Goal: Task Accomplishment & Management: Complete application form

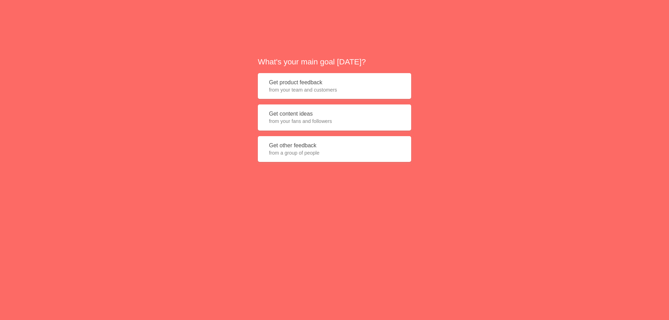
drag, startPoint x: 313, startPoint y: 118, endPoint x: 233, endPoint y: 156, distance: 87.7
click at [313, 119] on span "from your fans and followers" at bounding box center [334, 121] width 131 height 7
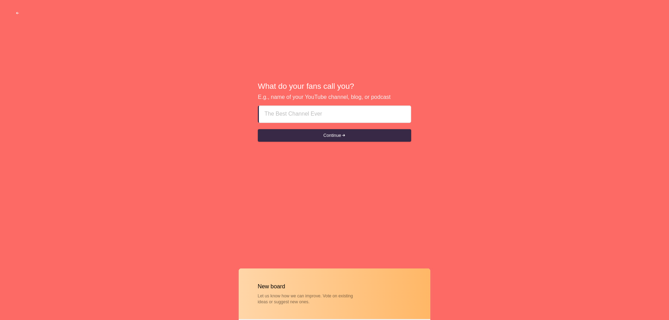
click at [298, 116] on input at bounding box center [334, 114] width 141 height 17
click at [289, 120] on input at bounding box center [334, 114] width 141 height 17
paste input "Smartest Way to Handle Household Breakdowns"
click at [320, 131] on button "Continue" at bounding box center [334, 135] width 153 height 13
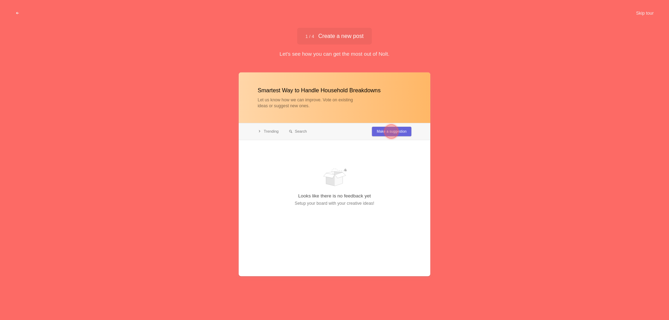
type input "Smartest Way to Handle Household Breakdowns"
click at [392, 137] on div at bounding box center [391, 132] width 14 height 14
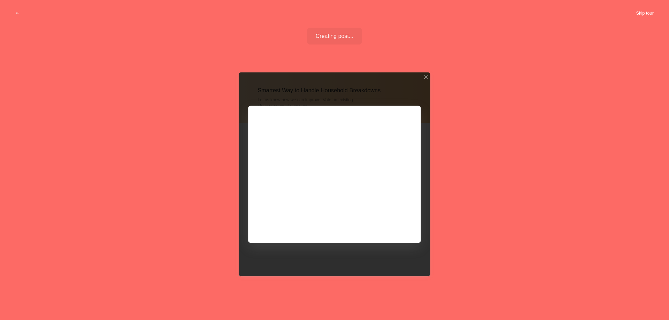
click at [644, 14] on button "Skip tour" at bounding box center [644, 13] width 34 height 13
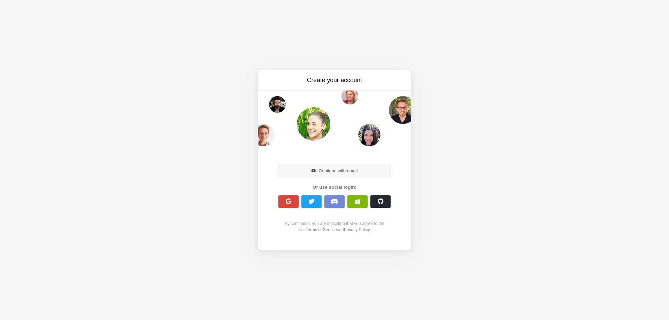
click at [324, 171] on button "Continue with email" at bounding box center [334, 170] width 112 height 13
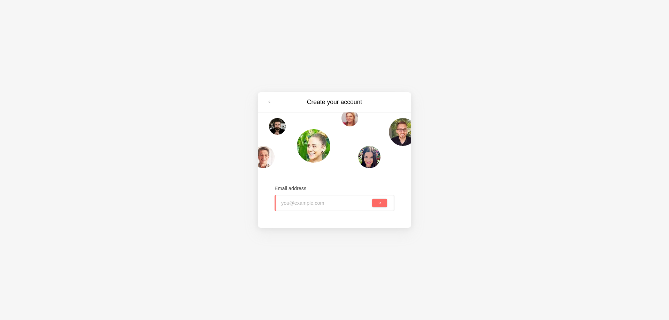
click at [299, 204] on input "email" at bounding box center [326, 202] width 90 height 15
paste input "[EMAIL_ADDRESS][DOMAIN_NAME]"
type input "[EMAIL_ADDRESS][DOMAIN_NAME]"
click at [381, 201] on button "submit" at bounding box center [379, 203] width 15 height 8
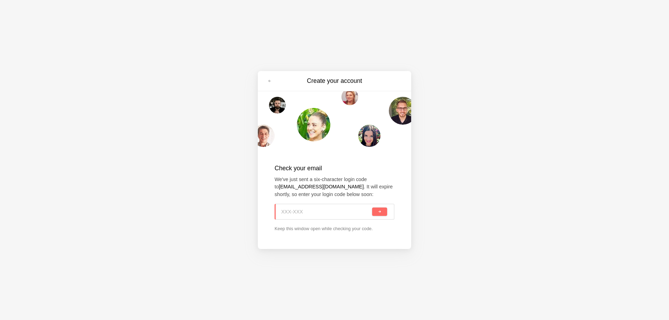
paste input "3FP-BNK"
type input "3FP-BNK"
click at [378, 212] on span "submit" at bounding box center [380, 212] width 4 height 4
